Goal: Task Accomplishment & Management: Complete application form

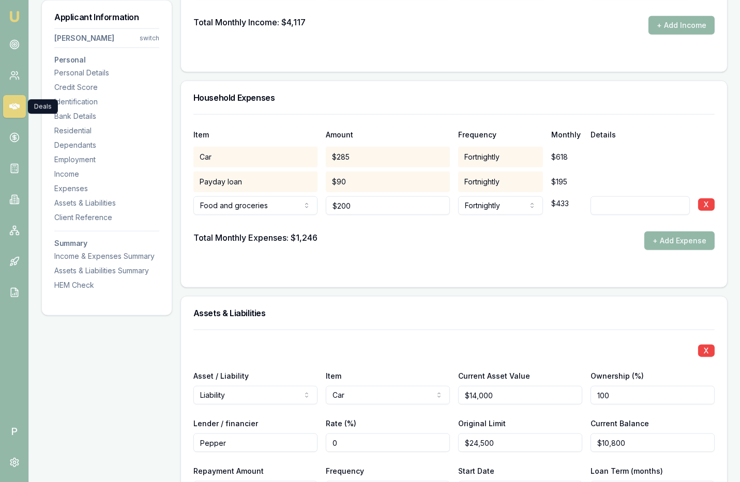
click at [16, 105] on icon at bounding box center [14, 106] width 10 height 6
click at [13, 421] on span "P" at bounding box center [14, 431] width 23 height 23
click at [13, 430] on span "P" at bounding box center [14, 431] width 23 height 23
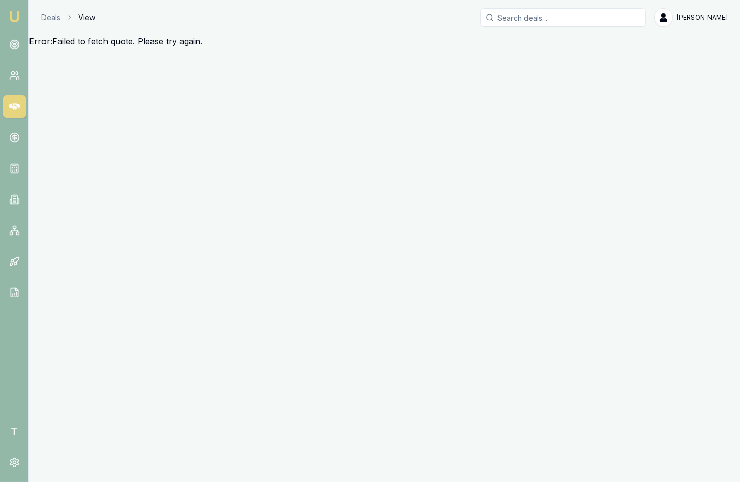
click at [13, 106] on icon at bounding box center [14, 106] width 10 height 10
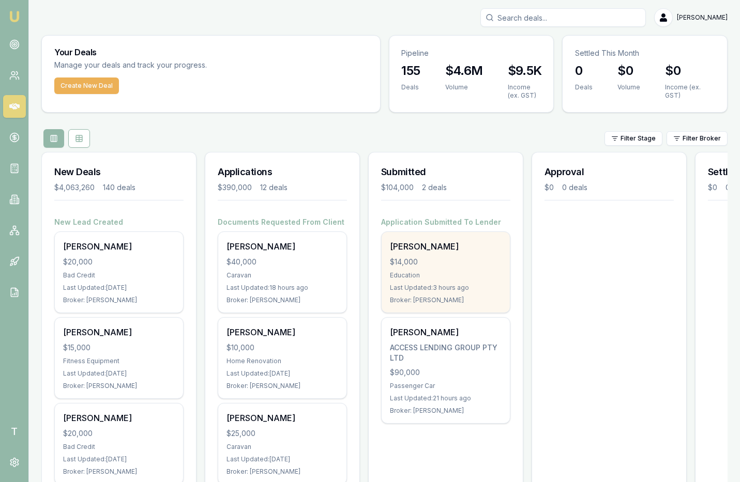
click at [402, 251] on div "Matt Test" at bounding box center [446, 246] width 112 height 12
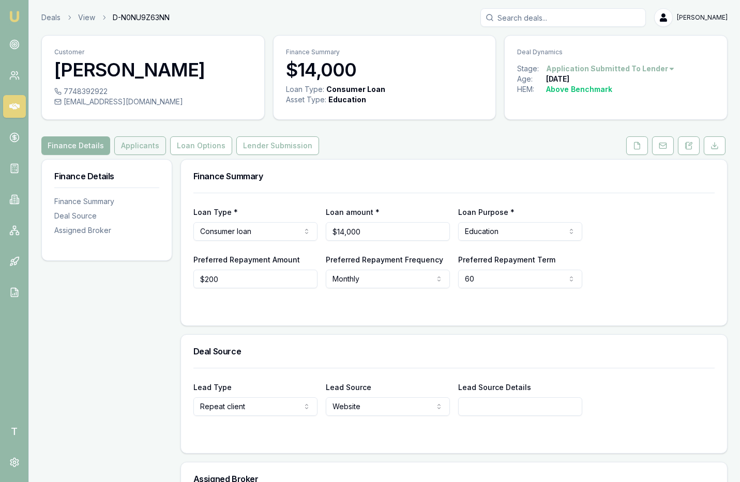
click at [143, 142] on button "Applicants" at bounding box center [140, 145] width 52 height 19
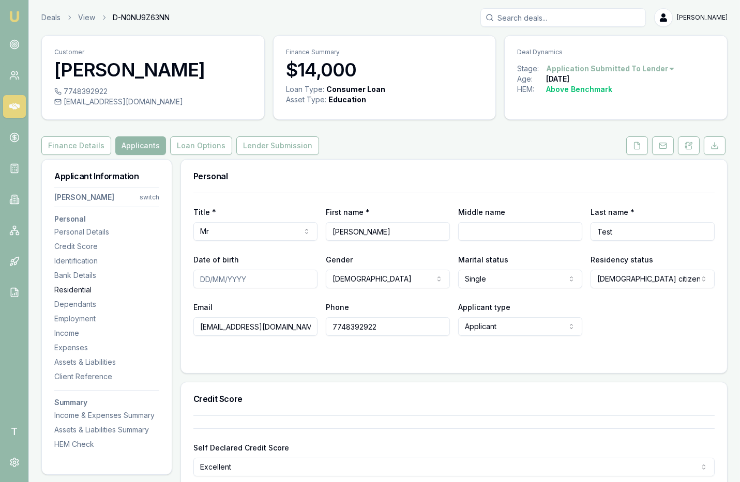
click at [88, 287] on div "Residential" at bounding box center [106, 290] width 105 height 10
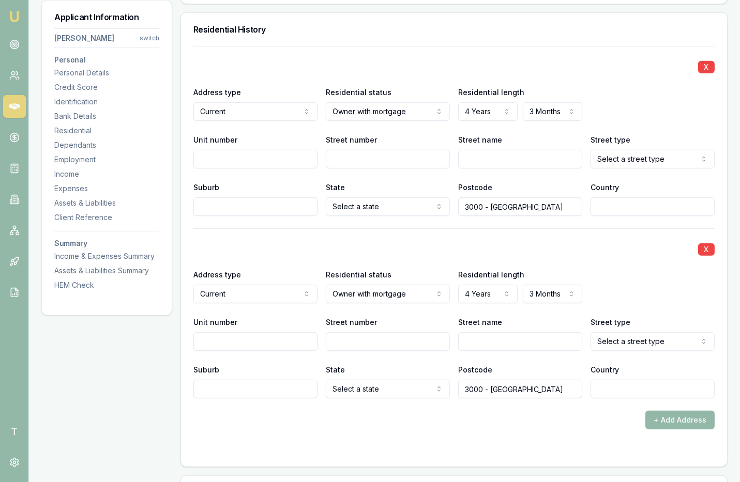
scroll to position [994, 0]
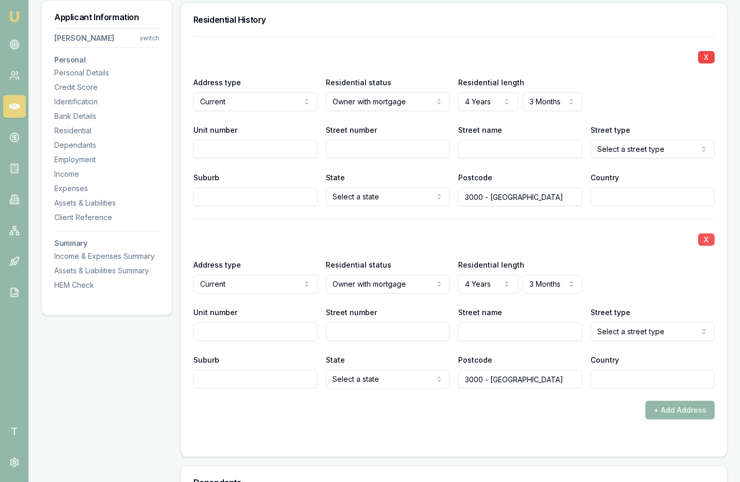
click at [709, 240] on button "X" at bounding box center [706, 240] width 17 height 12
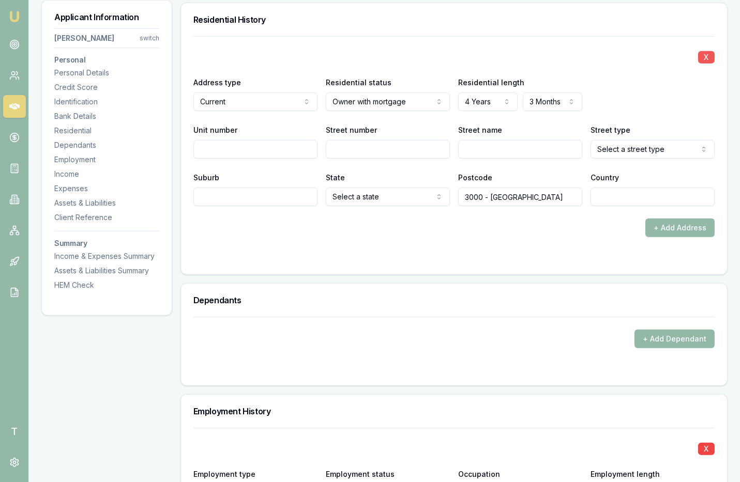
click at [709, 54] on button "X" at bounding box center [706, 57] width 17 height 12
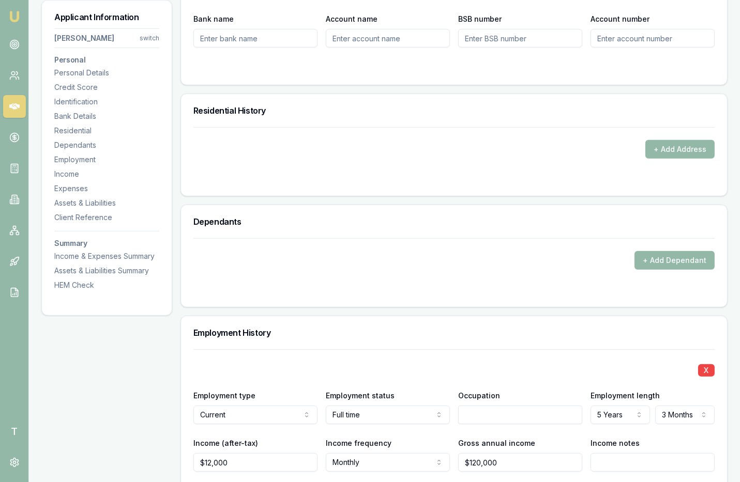
scroll to position [844, 0]
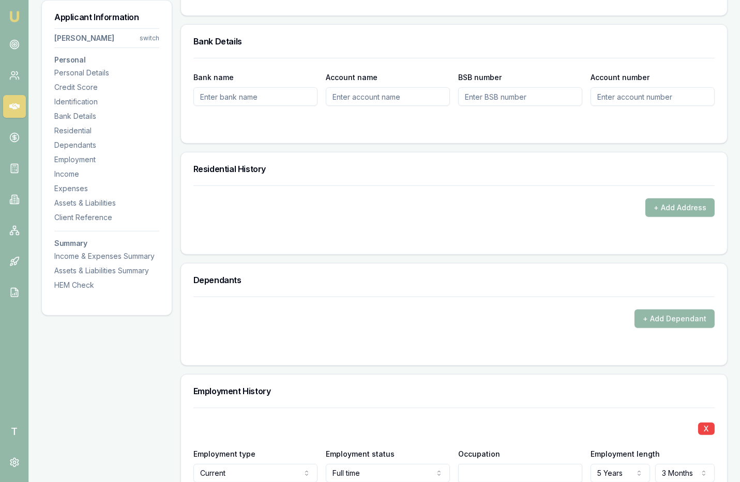
click at [672, 208] on button "+ Add Address" at bounding box center [679, 208] width 69 height 19
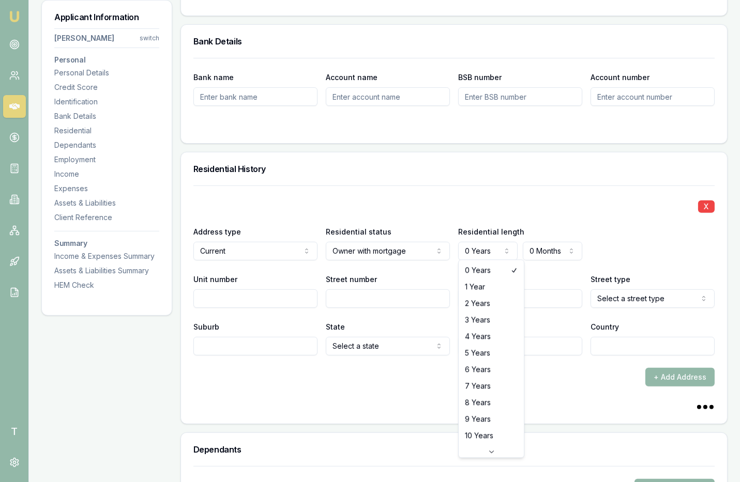
select select "4"
select select "3"
click at [526, 273] on div "Street name" at bounding box center [520, 290] width 124 height 35
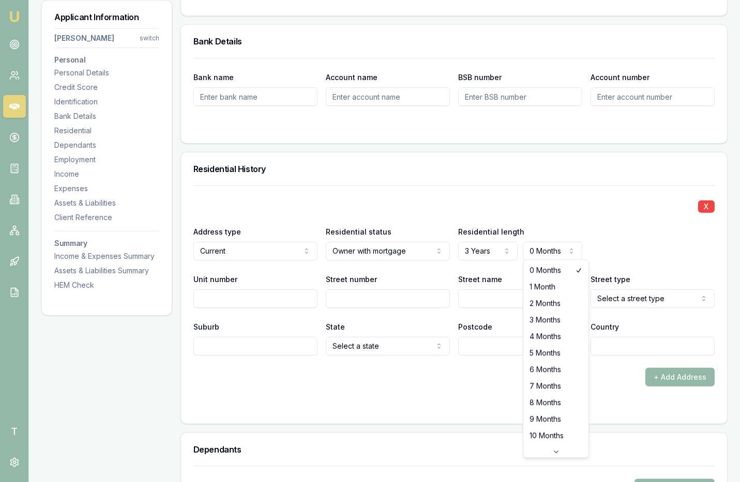
select select "2"
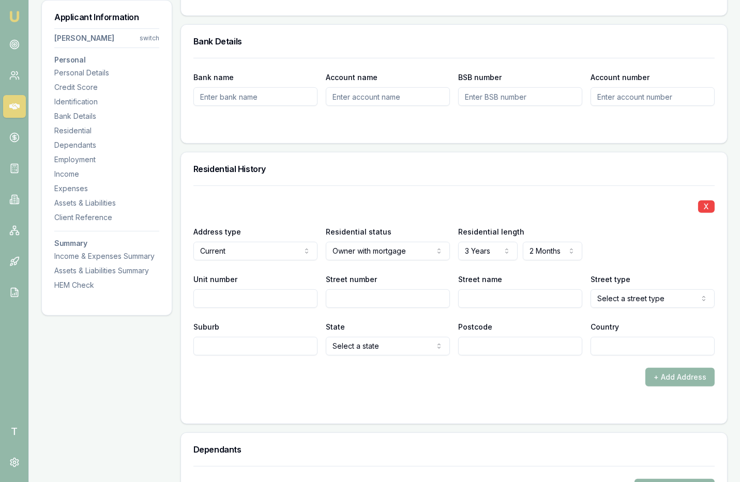
click at [306, 273] on div "Unit number" at bounding box center [255, 290] width 124 height 35
click at [286, 293] on input "Unit number" at bounding box center [255, 299] width 124 height 19
type input "1"
click at [372, 291] on input "Street number" at bounding box center [388, 299] width 124 height 19
type input "23"
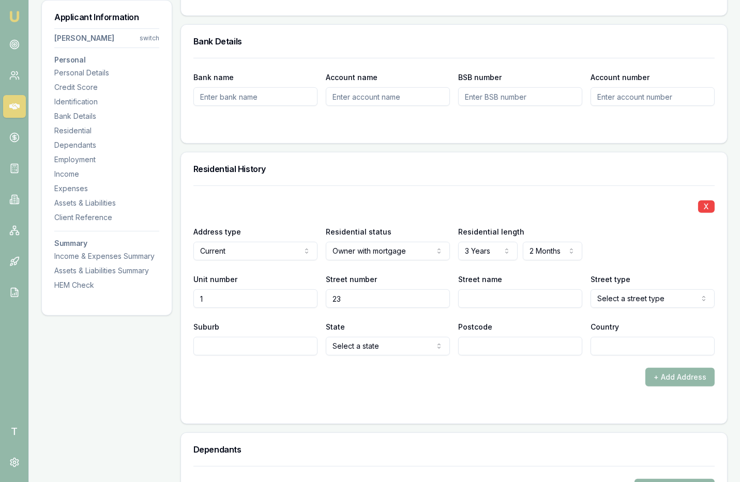
click at [470, 296] on input "Street name" at bounding box center [520, 299] width 124 height 19
type input "Cameron Road"
click at [510, 314] on div "X Address type Current Current Previous Residential status Owner with mortgage …" at bounding box center [453, 271] width 521 height 170
click at [506, 295] on input "Cameron Road" at bounding box center [520, 299] width 124 height 19
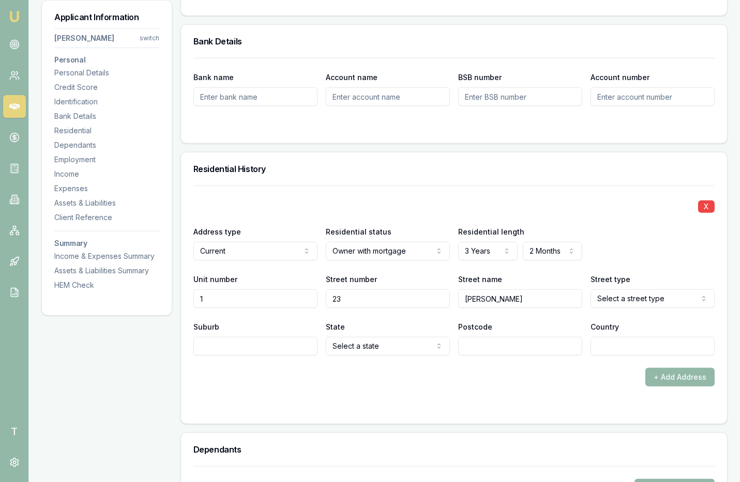
type input "Cameron"
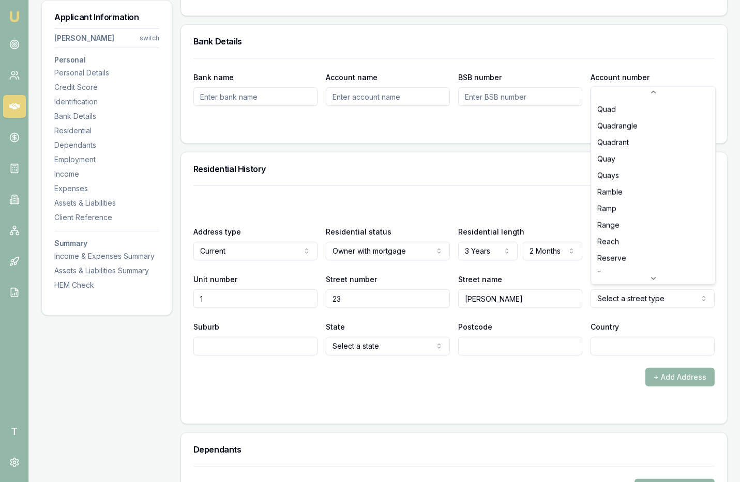
scroll to position [2404, 0]
select select "Road"
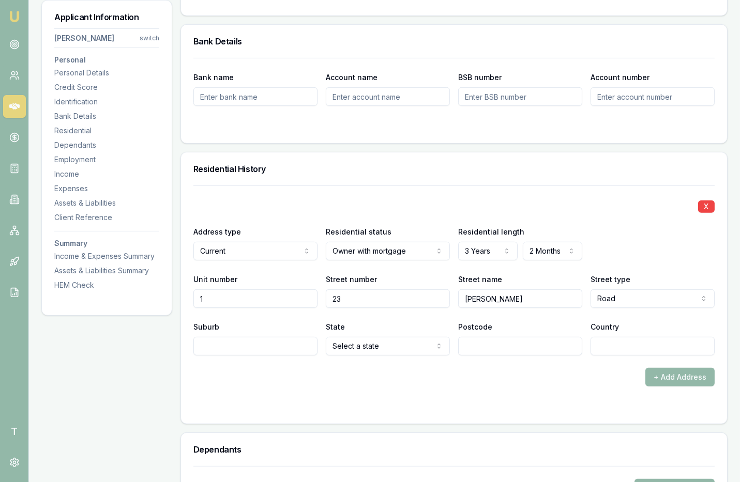
click at [543, 323] on div "Postcode" at bounding box center [520, 338] width 124 height 35
click at [257, 345] on input "Suburb" at bounding box center [255, 346] width 124 height 19
type input "Melbourne"
click at [340, 370] on div "+ Add Address" at bounding box center [453, 377] width 521 height 19
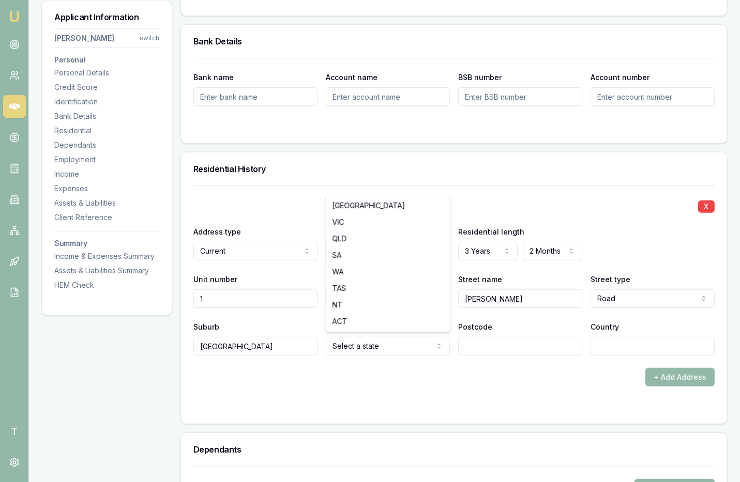
select select "WA"
click at [468, 359] on div "X Address type Current Current Previous Residential status Owner with mortgage …" at bounding box center [453, 286] width 521 height 201
click at [668, 376] on button "+ Add Address" at bounding box center [679, 377] width 69 height 19
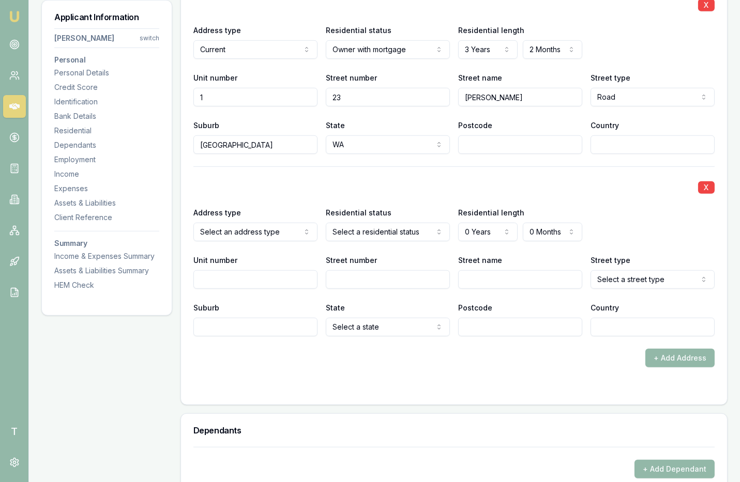
scroll to position [1052, 0]
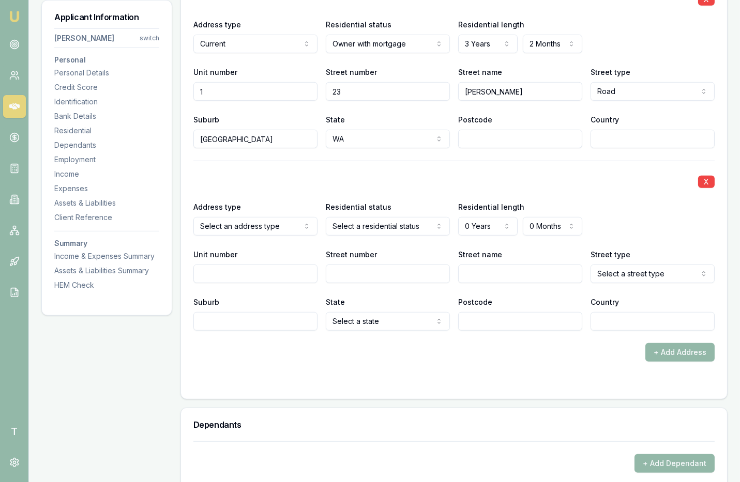
click at [496, 351] on div "+ Add Address" at bounding box center [453, 352] width 521 height 19
select select "PREVIOUS"
select select "RENTER"
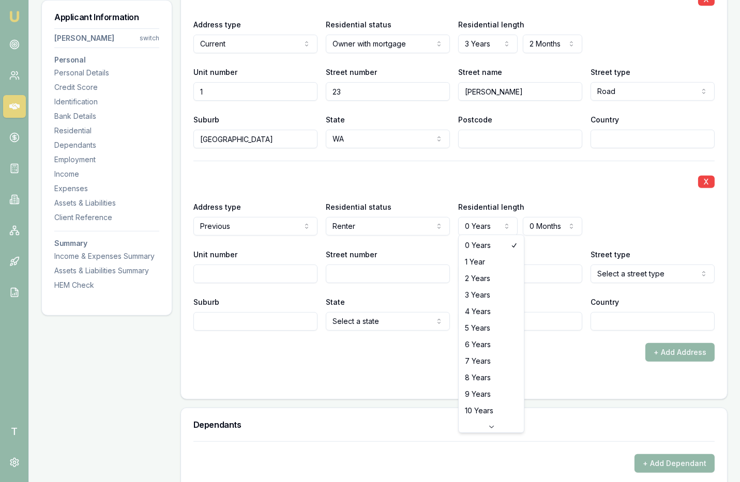
select select "3"
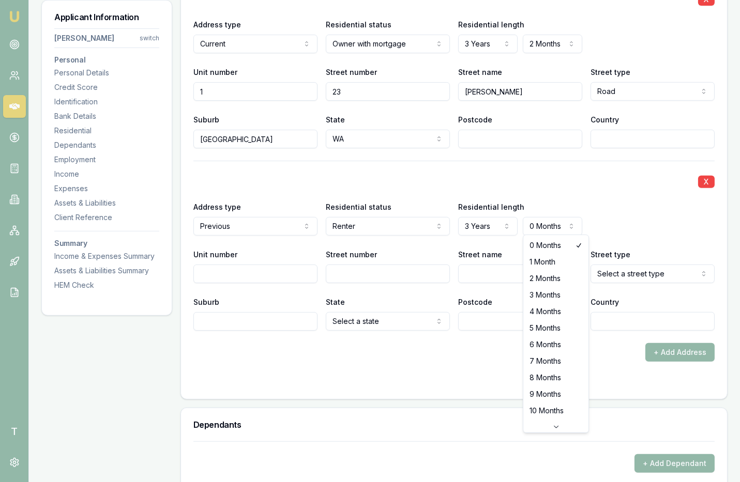
select select "2"
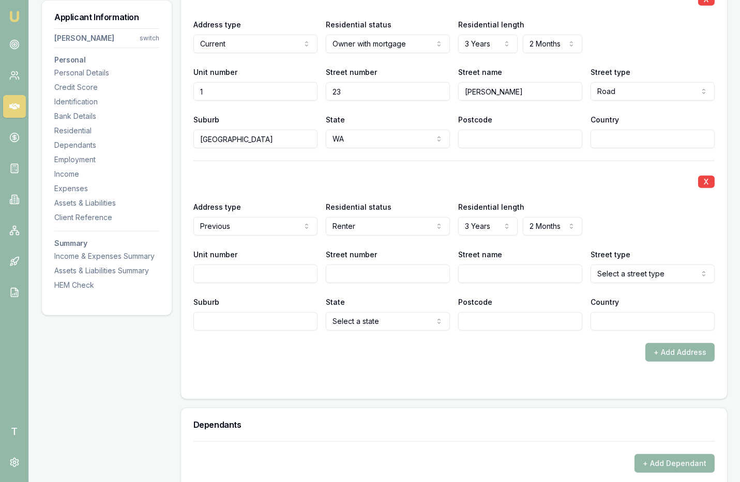
click at [518, 244] on div "X Address type Previous Current Previous Residential status Renter Owner with m…" at bounding box center [453, 246] width 521 height 170
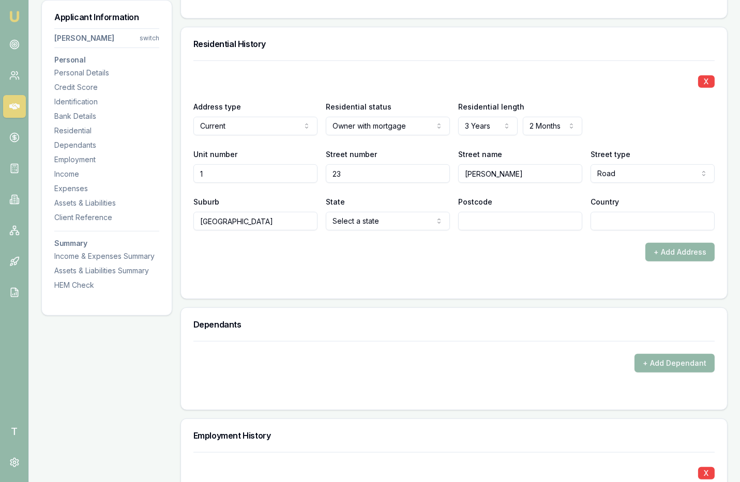
scroll to position [869, 0]
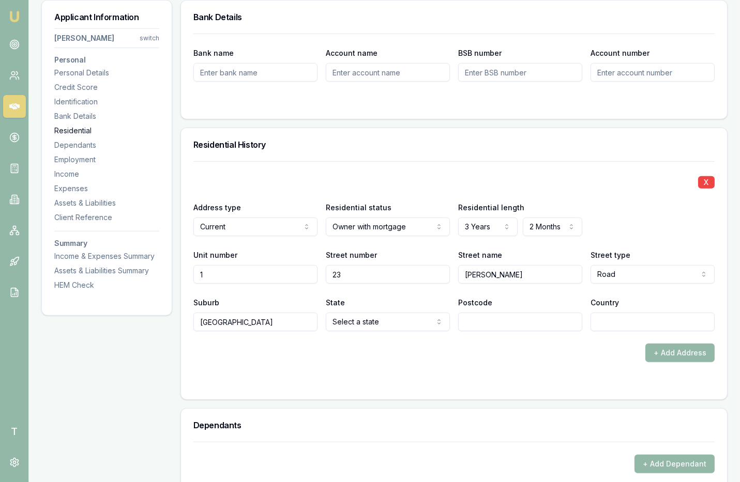
click at [85, 128] on div "Residential" at bounding box center [106, 131] width 105 height 10
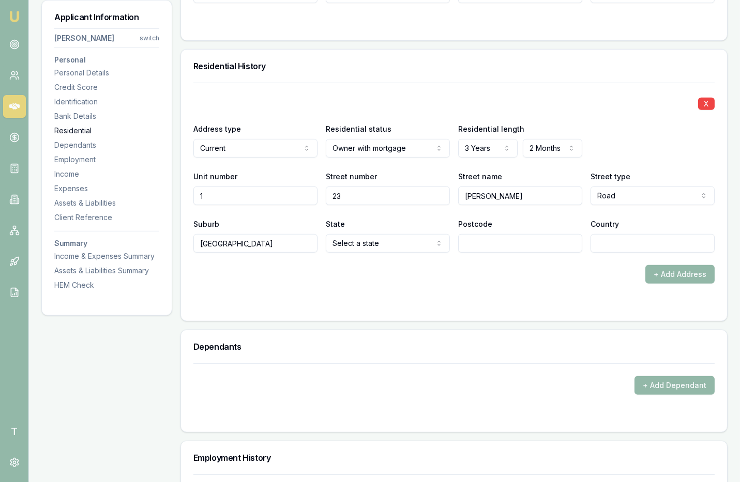
scroll to position [994, 0]
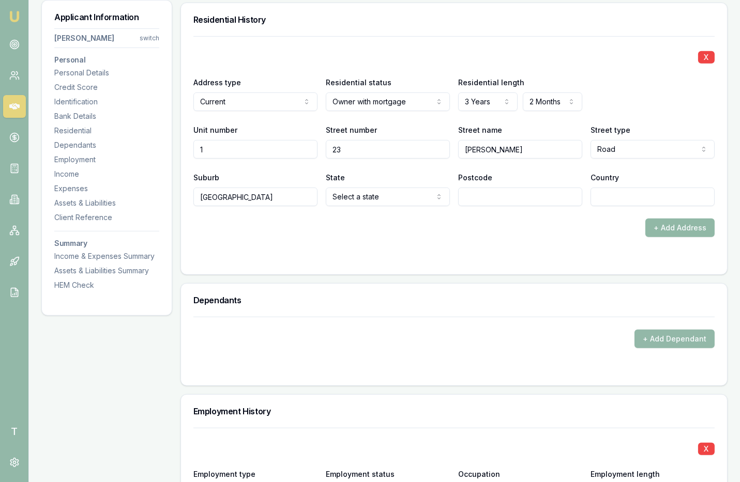
click at [679, 224] on button "+ Add Address" at bounding box center [679, 228] width 69 height 19
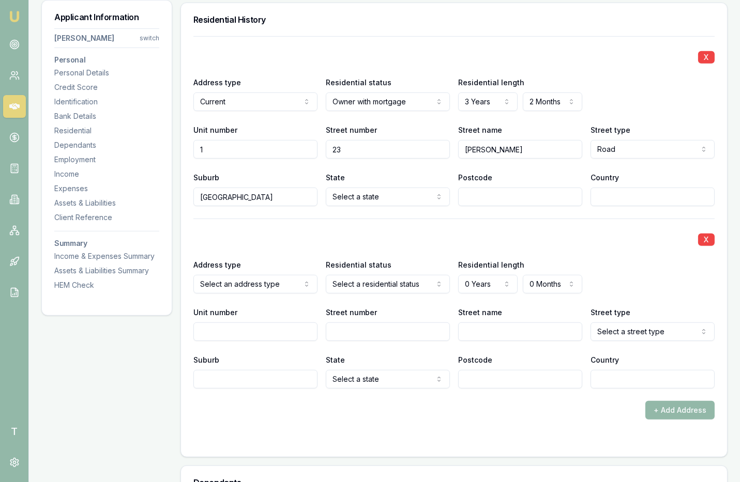
select select "PREVIOUS"
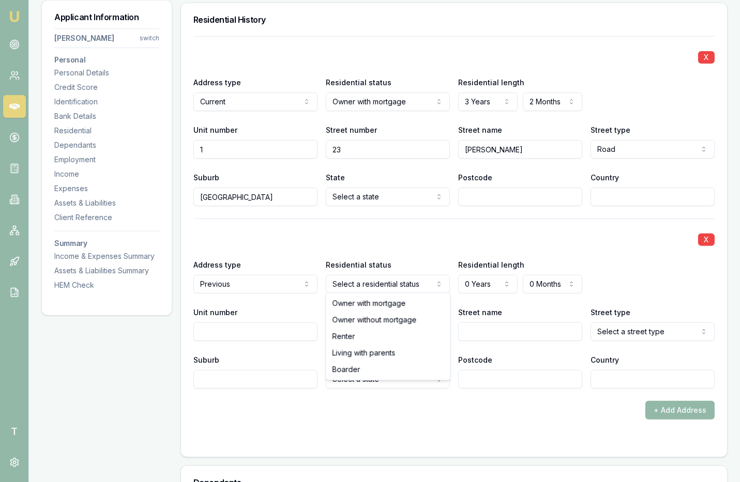
select select "RENTER"
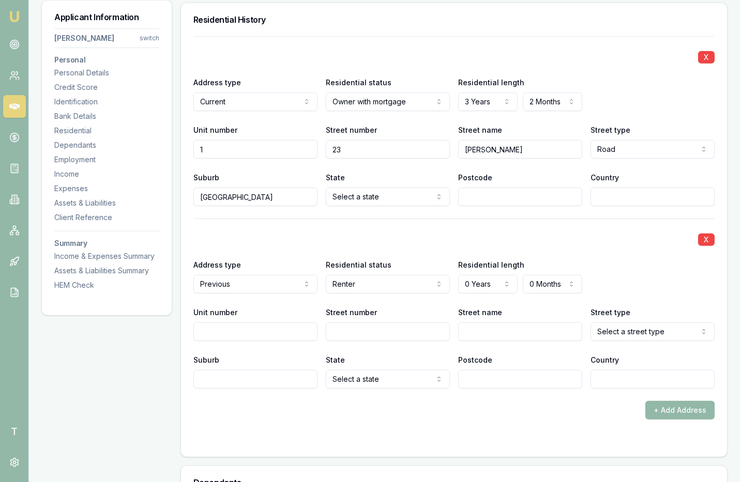
click at [493, 172] on div "Postcode" at bounding box center [520, 188] width 124 height 35
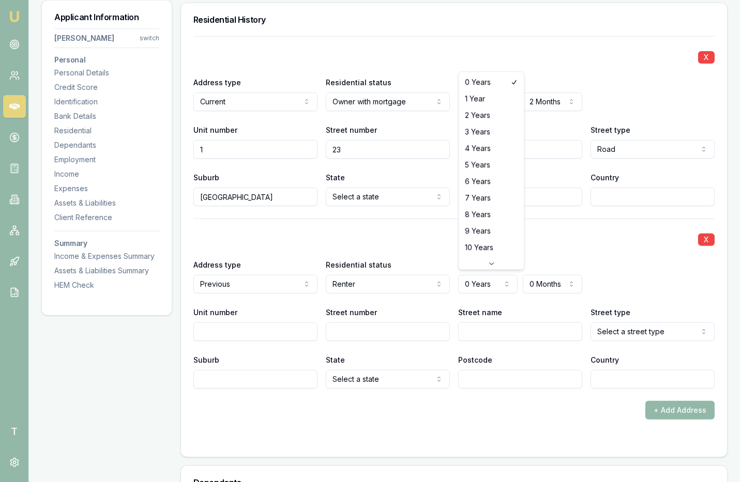
select select "7"
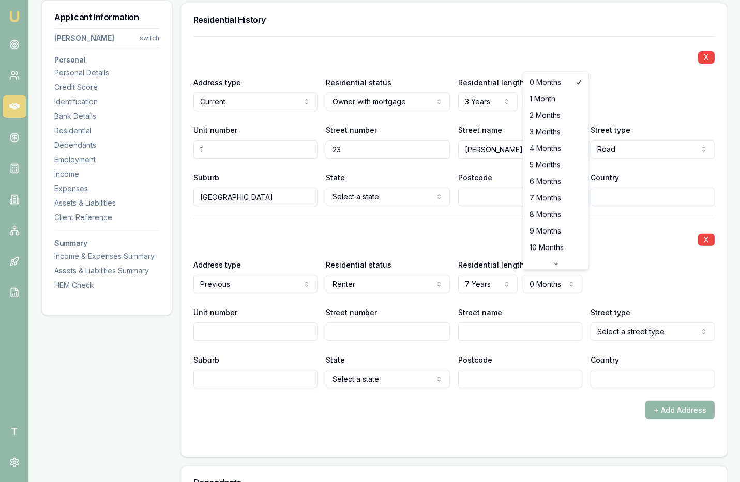
select select "8"
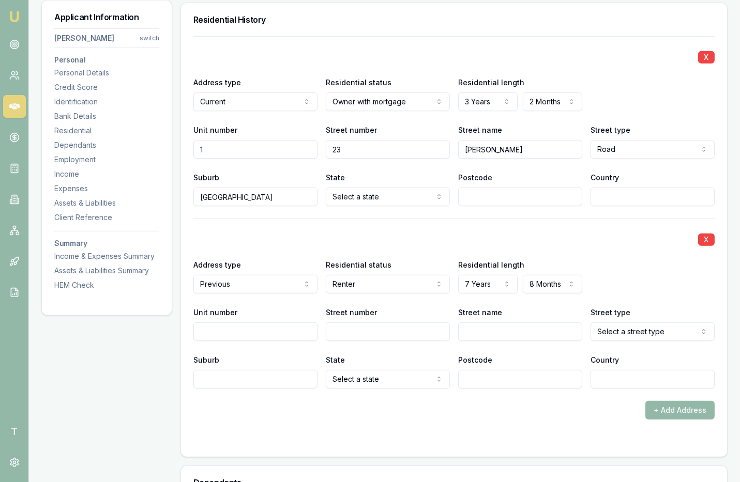
click at [600, 252] on div "X Address type Previous Current Previous Residential status Renter Owner with m…" at bounding box center [453, 304] width 521 height 170
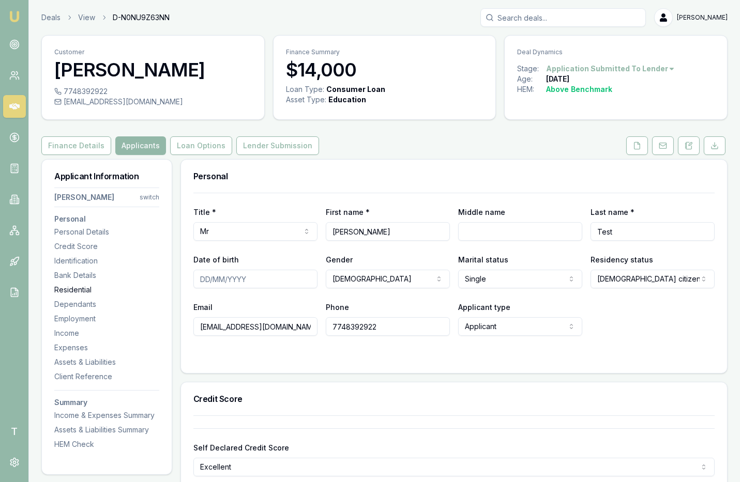
click at [81, 287] on div "Residential" at bounding box center [106, 290] width 105 height 10
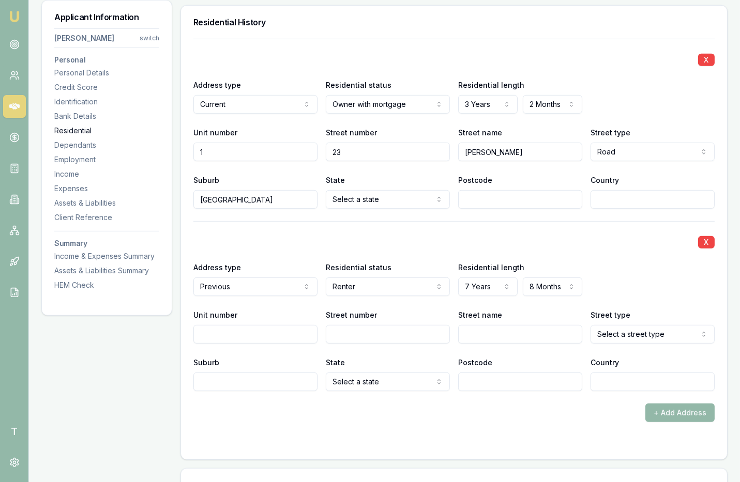
scroll to position [994, 0]
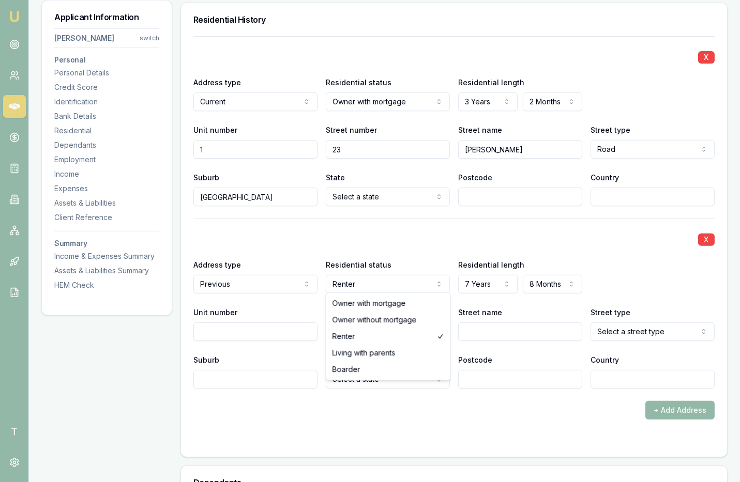
select select "OWNER_WITHOUT_MORTGAGE"
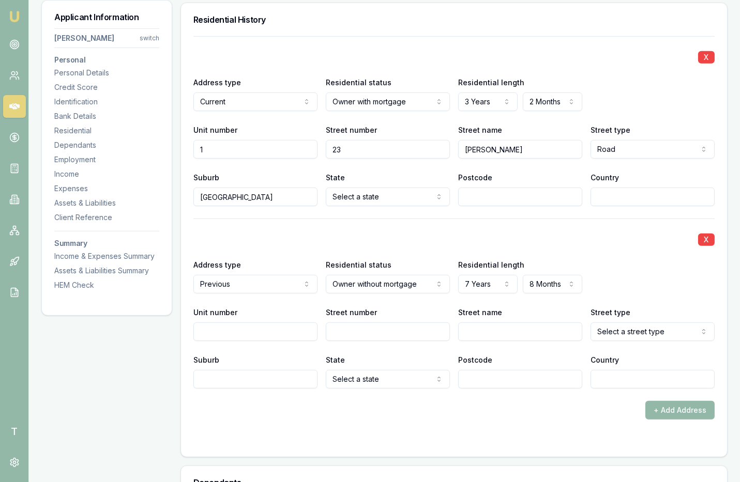
click at [477, 318] on div "Street name" at bounding box center [520, 323] width 124 height 35
click at [480, 326] on input "Street name" at bounding box center [520, 332] width 124 height 19
type input "Blah st"
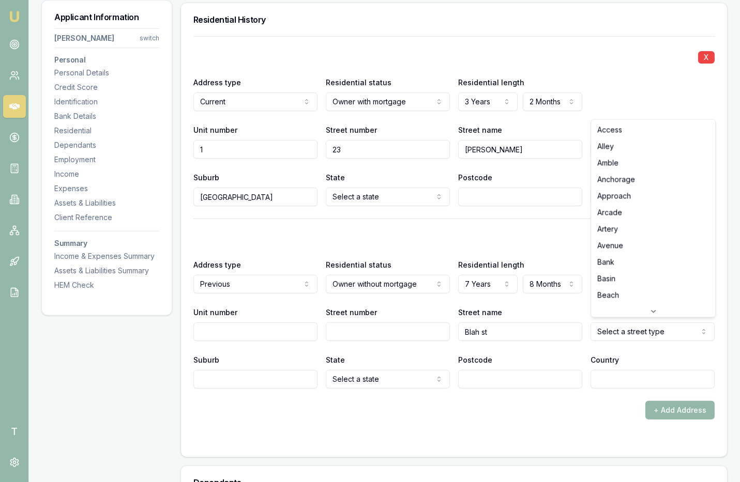
select select "Avenue"
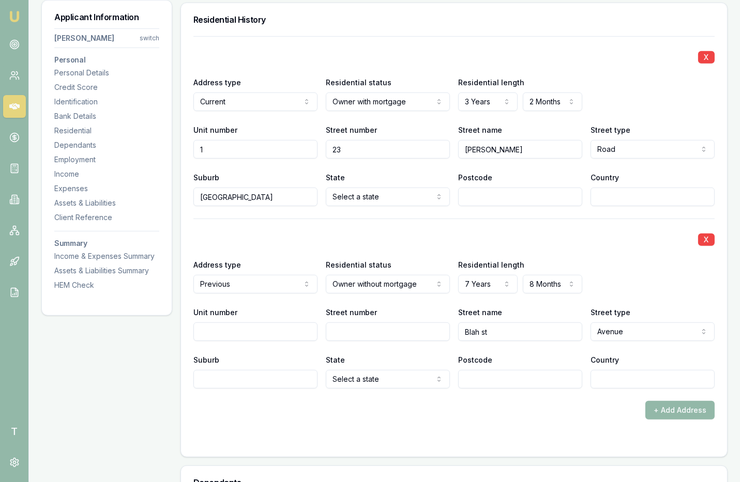
click at [613, 195] on input "Country" at bounding box center [652, 197] width 124 height 19
click at [616, 232] on div "X" at bounding box center [453, 239] width 521 height 14
click at [620, 253] on div "X Address type Previous Current Previous Residential status Owner without mortg…" at bounding box center [453, 304] width 521 height 170
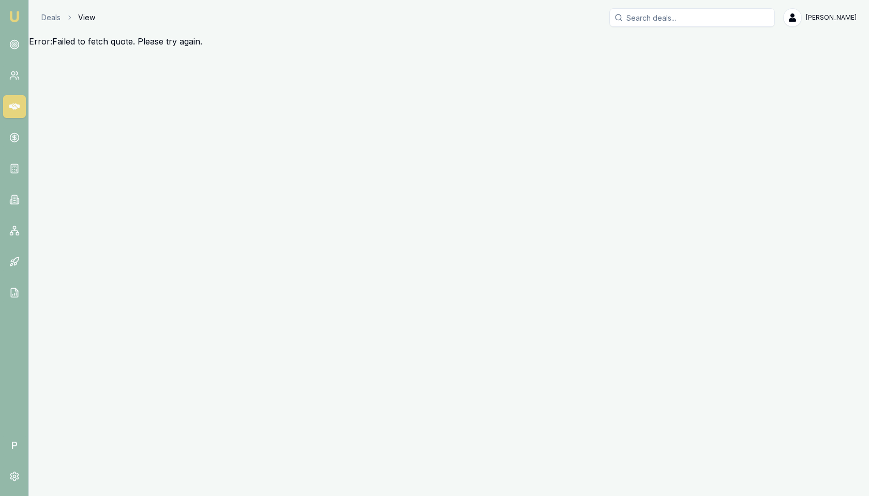
click at [17, 106] on icon at bounding box center [14, 106] width 10 height 10
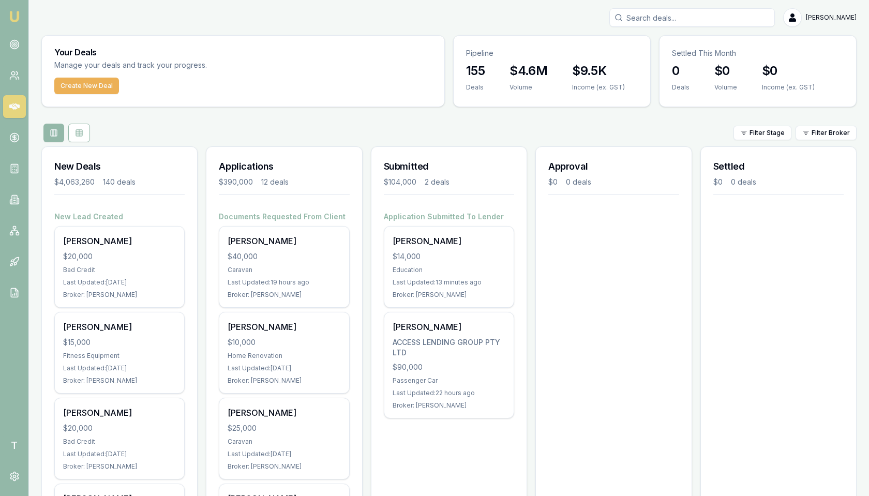
click at [653, 16] on input "Search deals" at bounding box center [691, 17] width 165 height 19
type input "[PERSON_NAME]"
click at [14, 441] on span "T" at bounding box center [14, 445] width 23 height 23
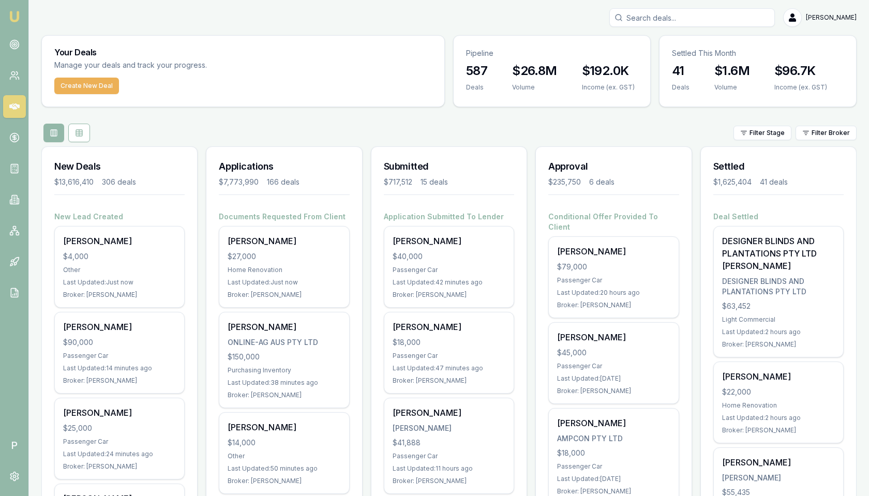
click at [683, 14] on input "Search deals" at bounding box center [691, 17] width 165 height 19
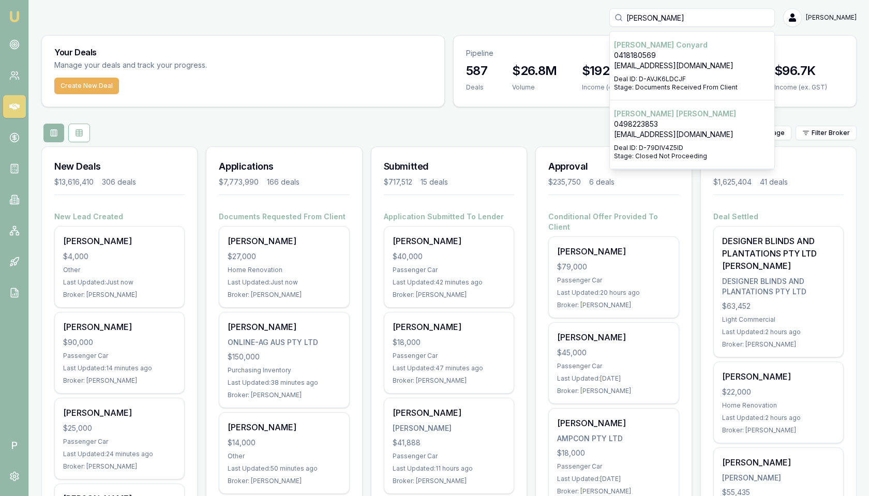
type input "[PERSON_NAME]"
click at [683, 49] on p "[PERSON_NAME]" at bounding box center [692, 45] width 156 height 10
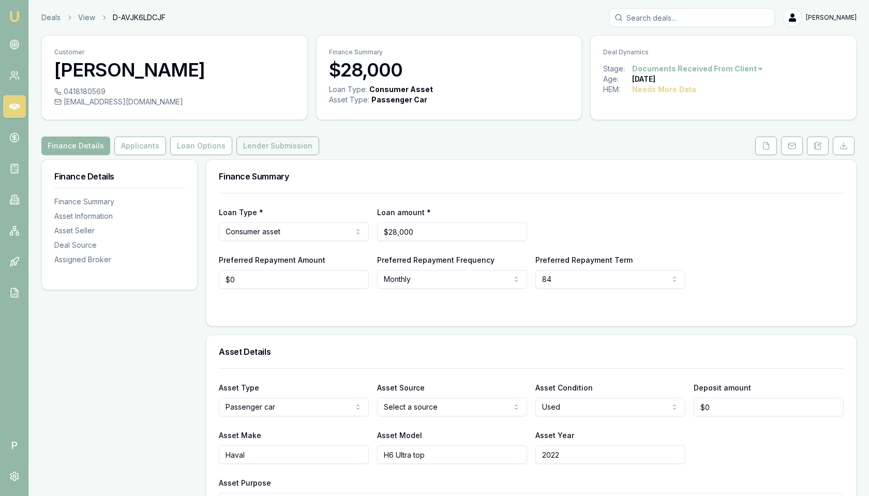
click at [273, 148] on button "Lender Submission" at bounding box center [277, 145] width 83 height 19
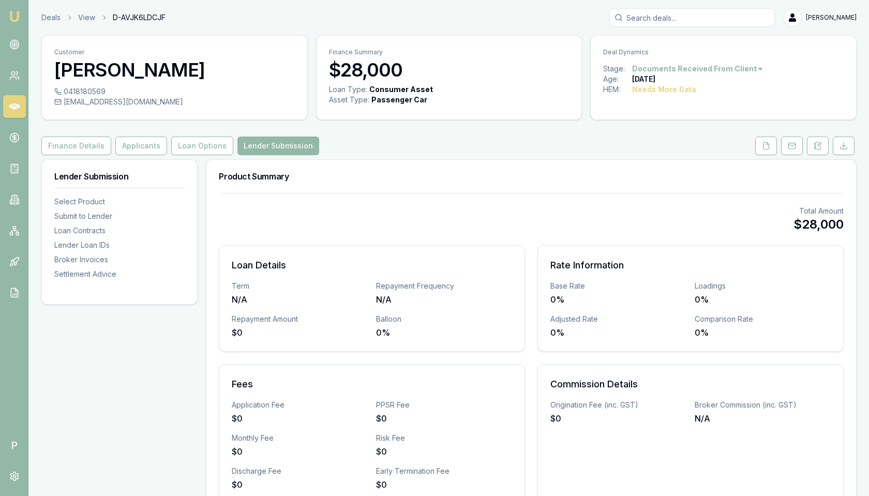
click at [18, 110] on icon at bounding box center [14, 106] width 10 height 10
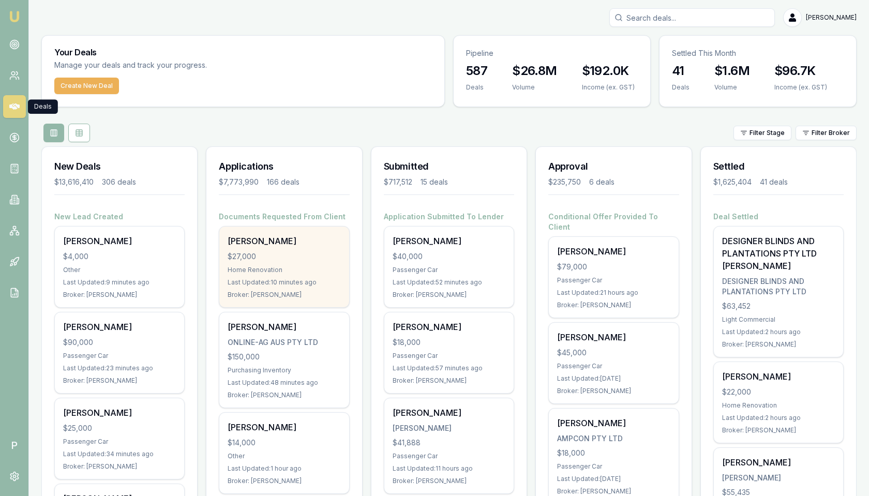
click at [304, 248] on div "Anton Beaumont $27,000 Home Renovation Last Updated: 10 minutes ago Broker: Ada…" at bounding box center [283, 266] width 129 height 81
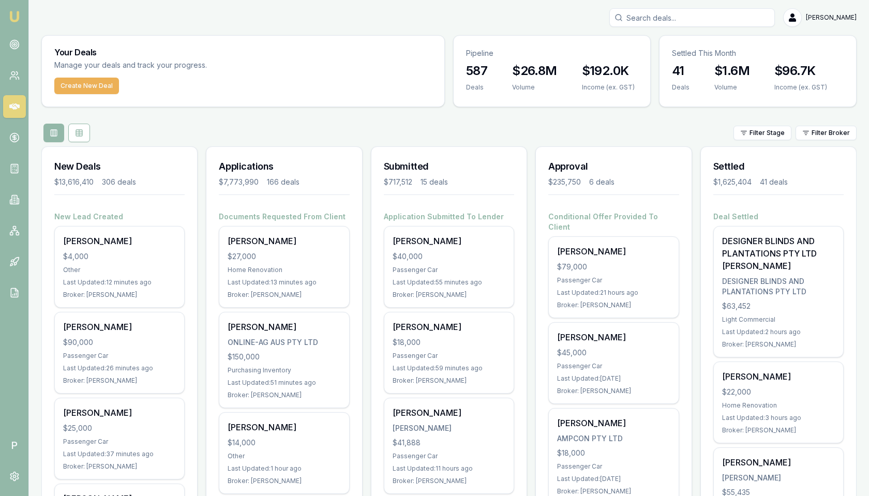
click at [311, 127] on div "Filter Stage Filter Broker" at bounding box center [448, 133] width 815 height 19
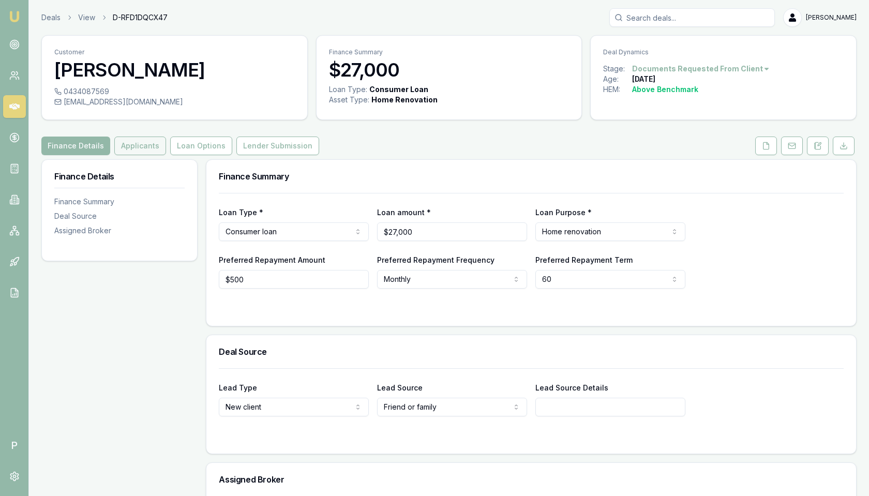
click at [141, 144] on button "Applicants" at bounding box center [140, 145] width 52 height 19
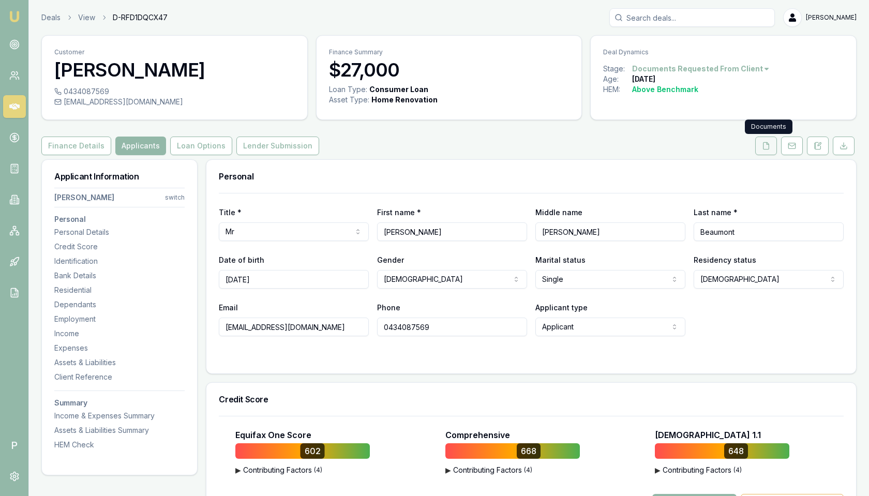
click at [763, 146] on button at bounding box center [766, 145] width 22 height 19
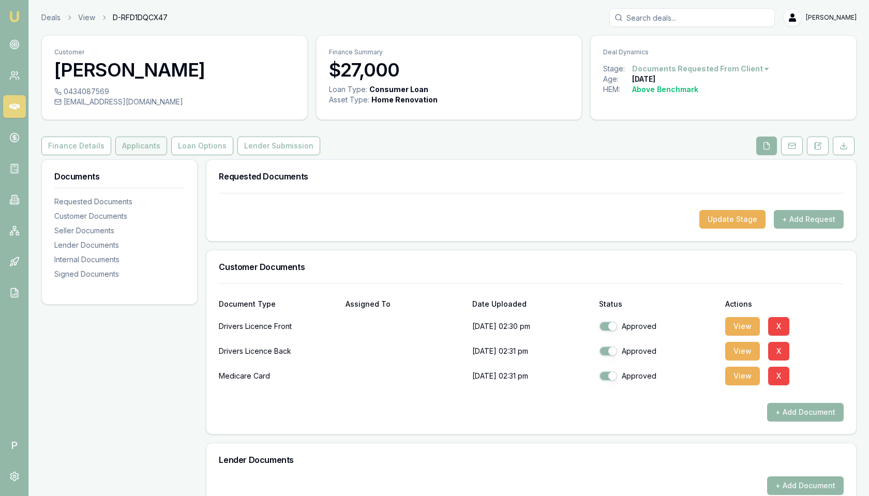
click at [146, 147] on button "Applicants" at bounding box center [141, 145] width 52 height 19
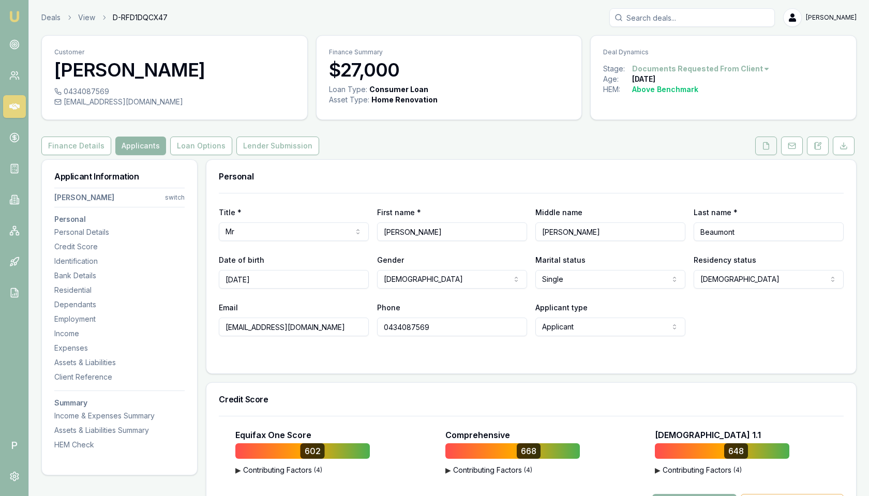
click at [764, 147] on icon at bounding box center [766, 145] width 6 height 7
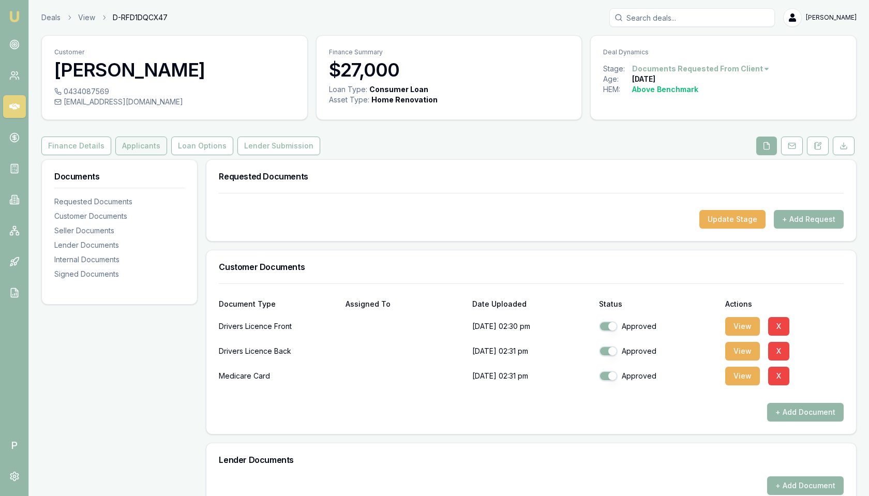
click at [139, 146] on button "Applicants" at bounding box center [141, 145] width 52 height 19
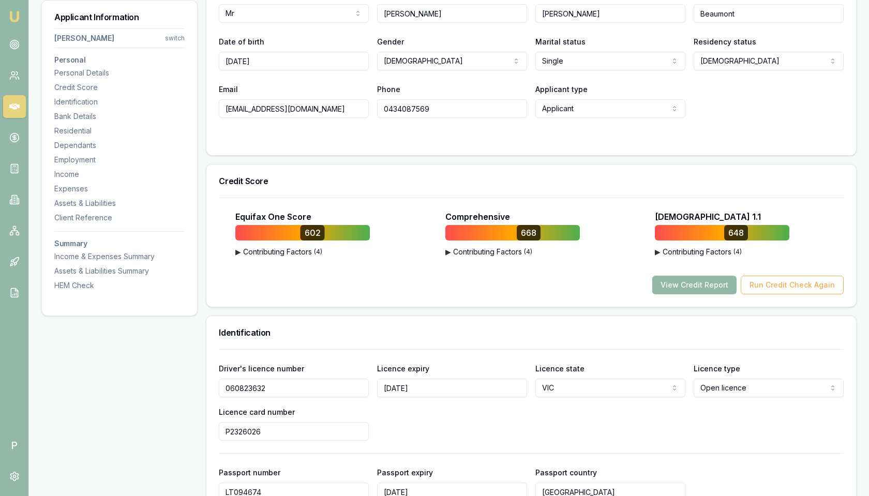
scroll to position [220, 0]
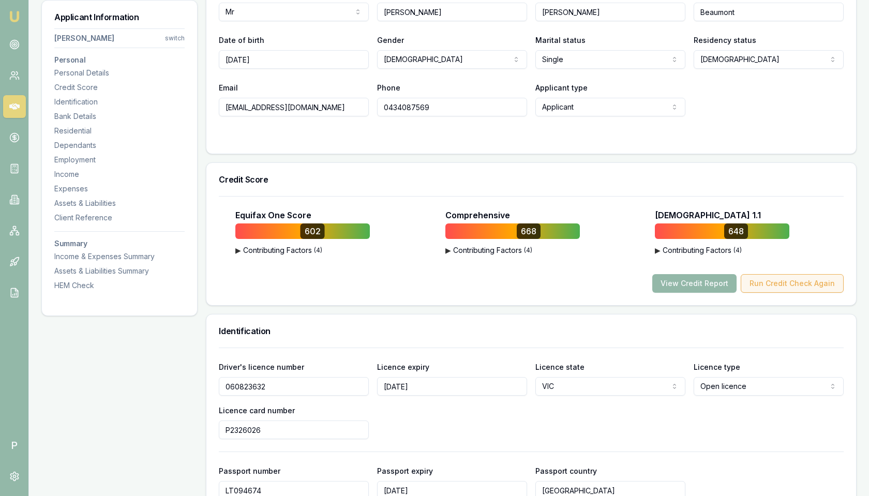
click at [778, 283] on button "Run Credit Check Again" at bounding box center [791, 283] width 103 height 19
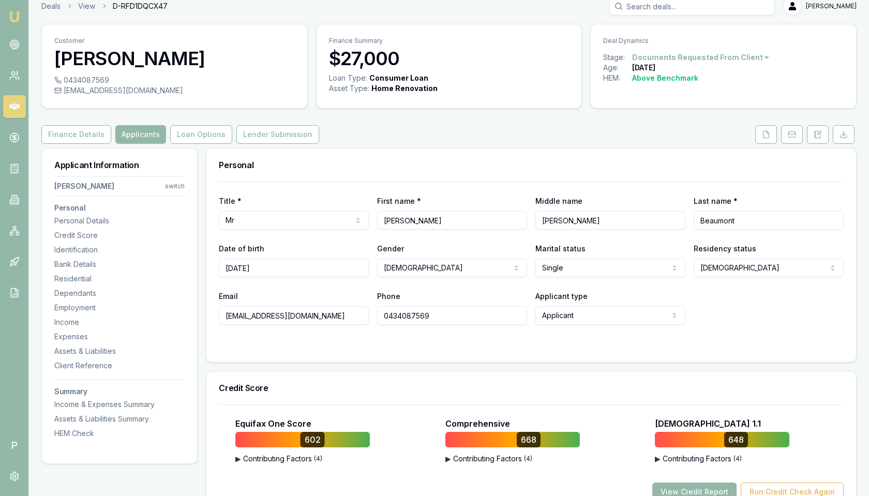
scroll to position [0, 0]
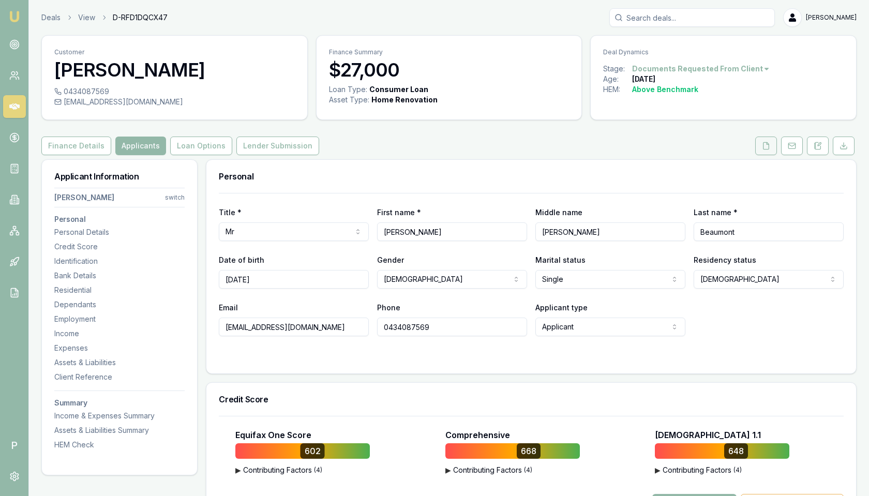
click at [759, 147] on button at bounding box center [766, 145] width 22 height 19
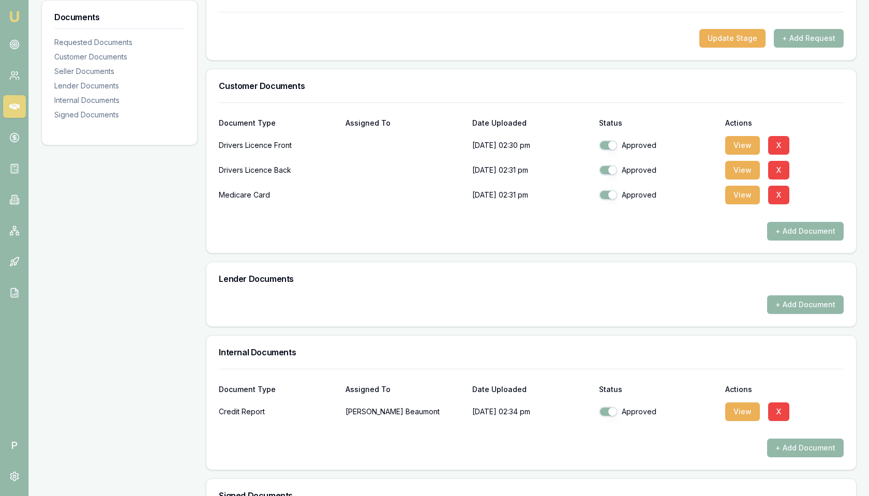
scroll to position [121, 0]
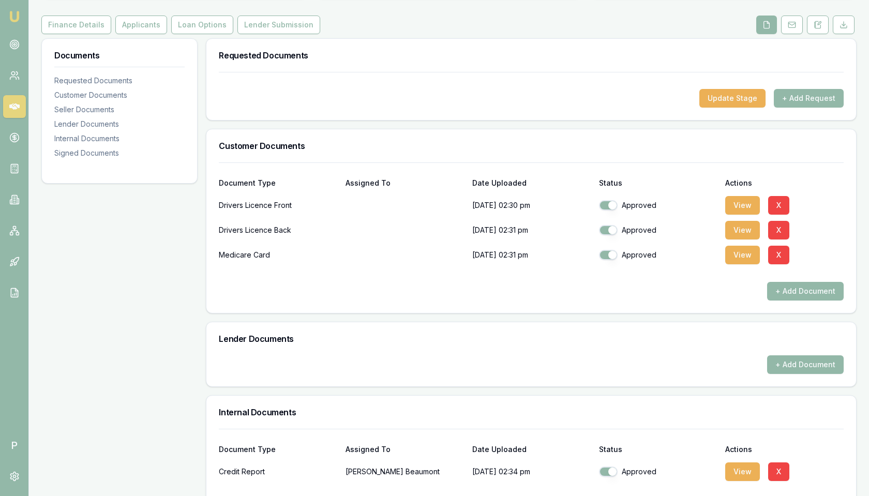
click at [379, 223] on p at bounding box center [404, 230] width 118 height 21
click at [354, 204] on p at bounding box center [404, 205] width 118 height 21
click at [808, 291] on button "+ Add Document" at bounding box center [805, 291] width 77 height 19
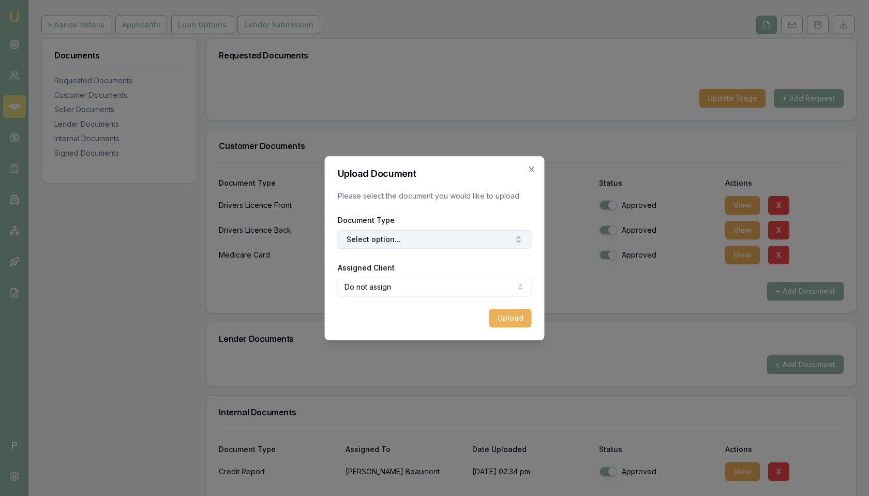
click at [414, 240] on button "Select option..." at bounding box center [435, 239] width 194 height 19
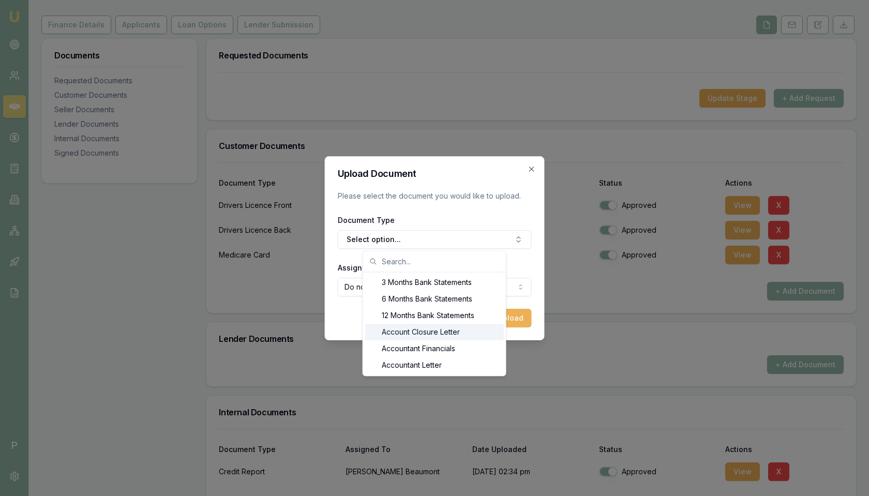
click at [408, 334] on div "Account Closure Letter" at bounding box center [434, 332] width 139 height 17
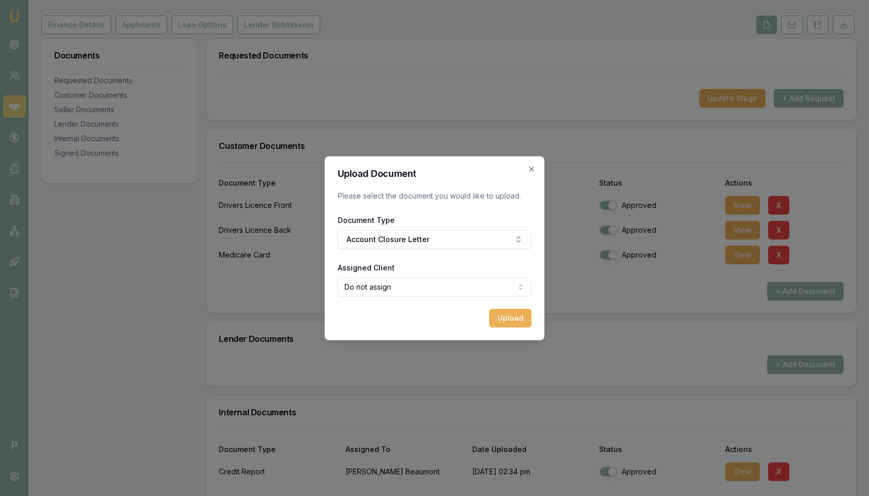
click at [400, 296] on form "Upload Document Please select the document you would like to upload. Document T…" at bounding box center [435, 248] width 194 height 158
click at [404, 285] on body "Emu Broker P Deals View D-RFD1DQCX47 Matt Leeburn Toggle Menu Customer Anton Be…" at bounding box center [434, 127] width 869 height 496
click at [327, 324] on body "Emu Broker P Deals View D-RFD1DQCX47 Matt Leeburn Toggle Menu Customer Anton Be…" at bounding box center [434, 127] width 869 height 496
click at [530, 172] on icon "button" at bounding box center [531, 169] width 8 height 8
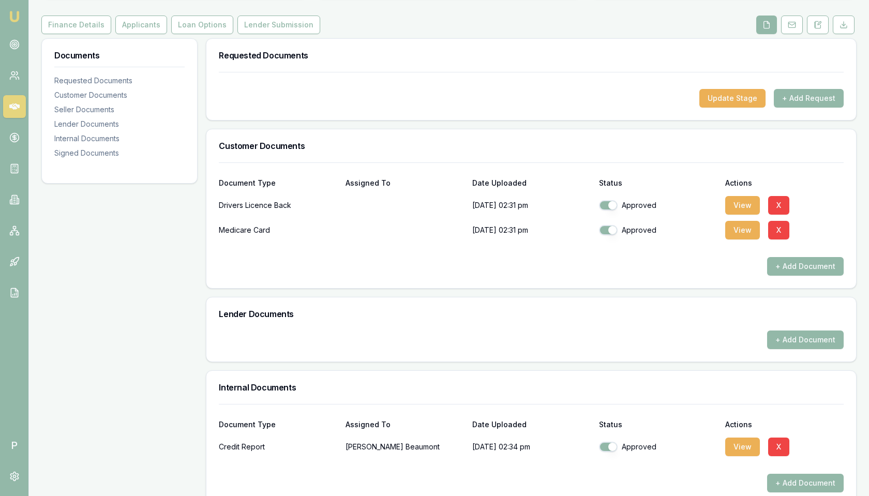
click at [336, 123] on div "Requested Documents Update Stage + Add Request Customer Documents Document Type…" at bounding box center [531, 355] width 650 height 635
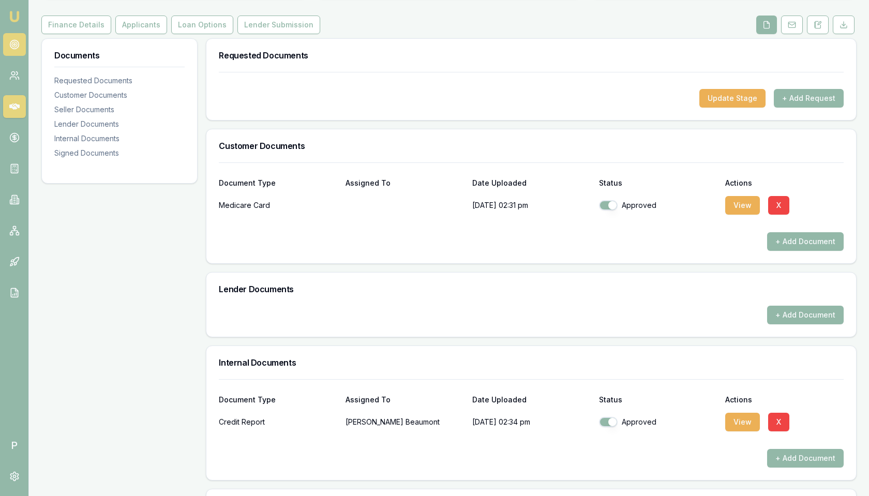
click at [14, 44] on circle at bounding box center [14, 44] width 2 height 2
